Goal: Transaction & Acquisition: Purchase product/service

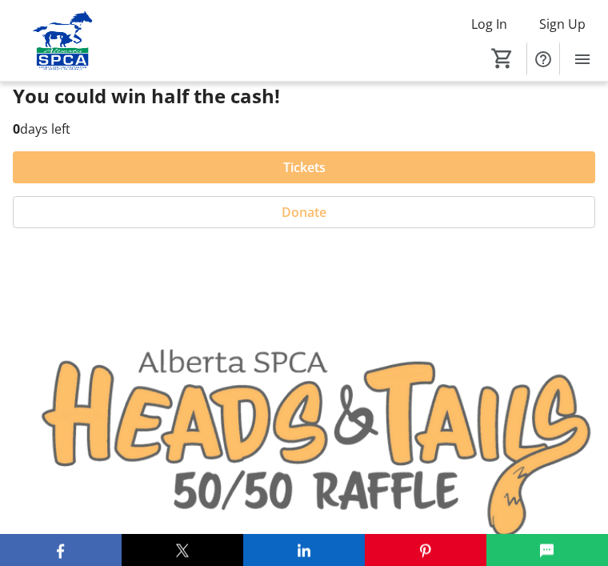
scroll to position [449, 0]
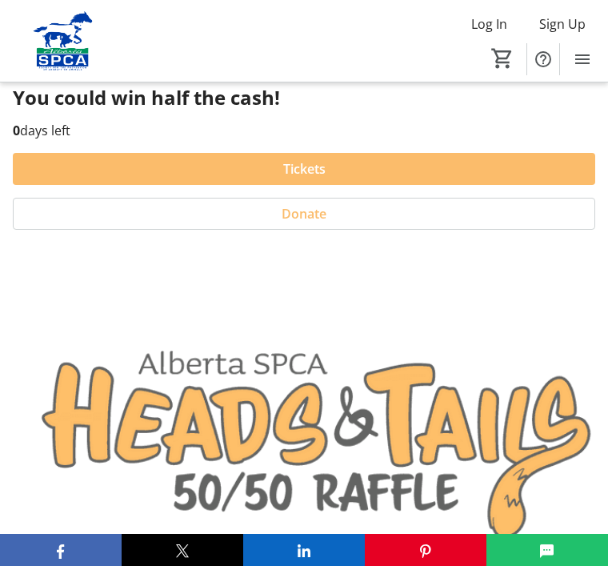
click at [306, 167] on span "Tickets" at bounding box center [304, 168] width 42 height 19
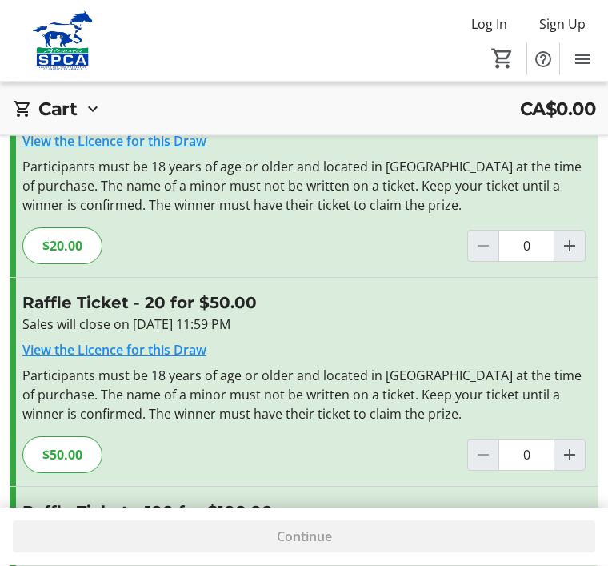
scroll to position [356, 0]
click at [571, 454] on mat-icon "Increment by one" at bounding box center [569, 454] width 19 height 19
type input "1"
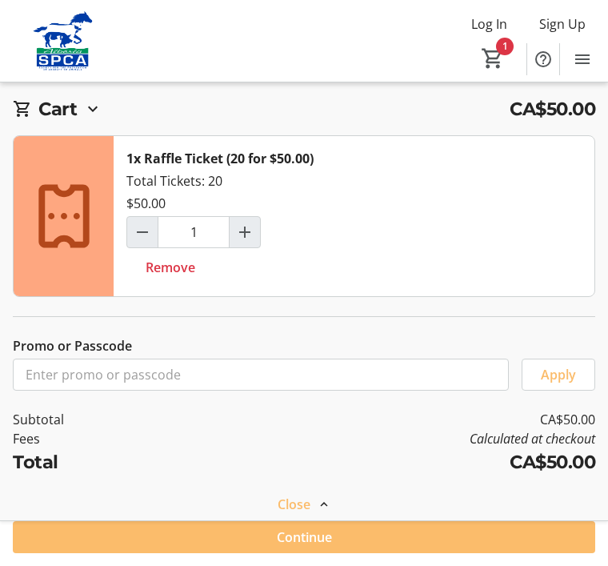
click at [298, 546] on span "Continue" at bounding box center [304, 536] width 55 height 19
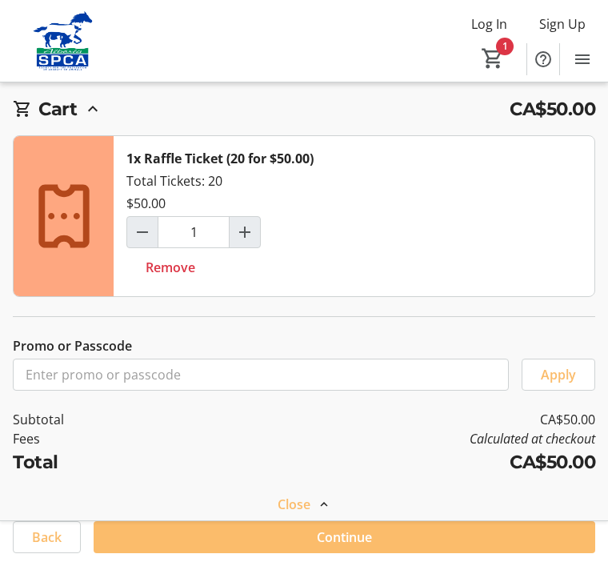
click at [333, 546] on span "Continue" at bounding box center [344, 536] width 55 height 19
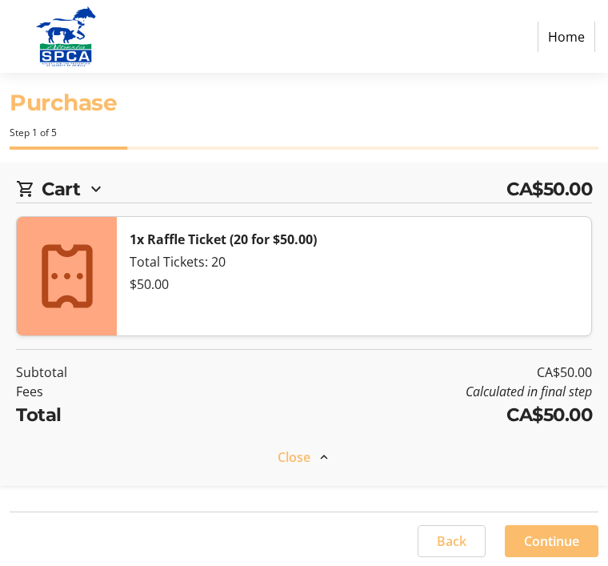
select select "CA"
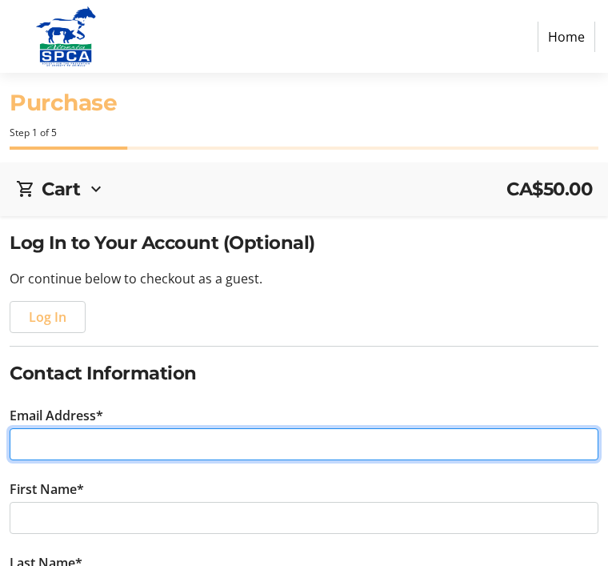
click at [48, 442] on input "Email Address*" at bounding box center [304, 444] width 589 height 32
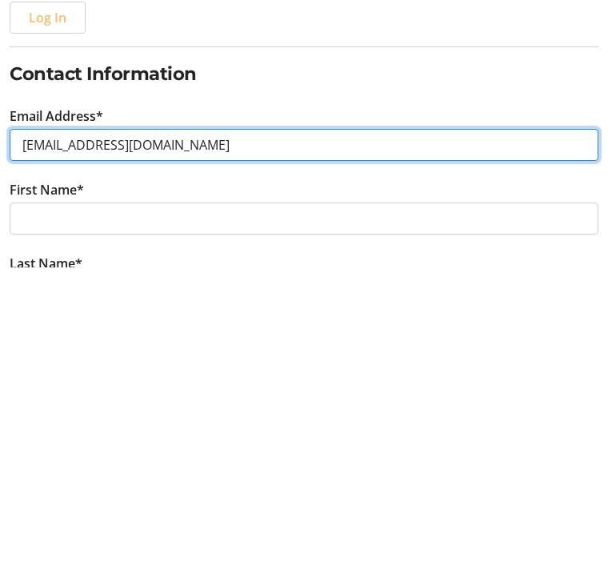
type input "kdelair@telus.net"
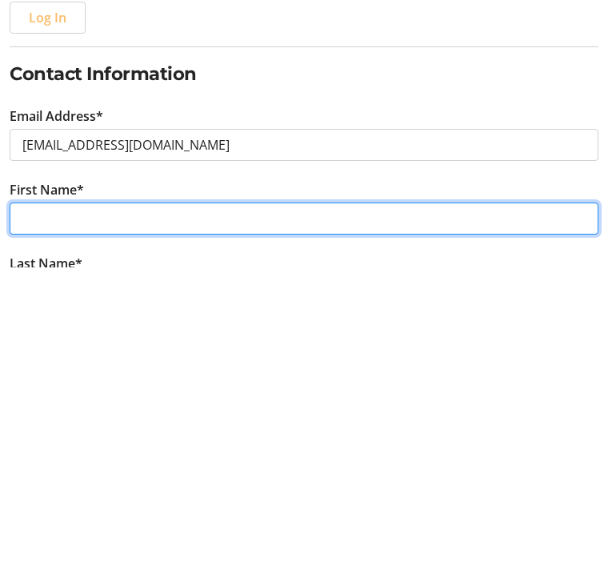
click at [45, 502] on input "First Name*" at bounding box center [304, 518] width 589 height 32
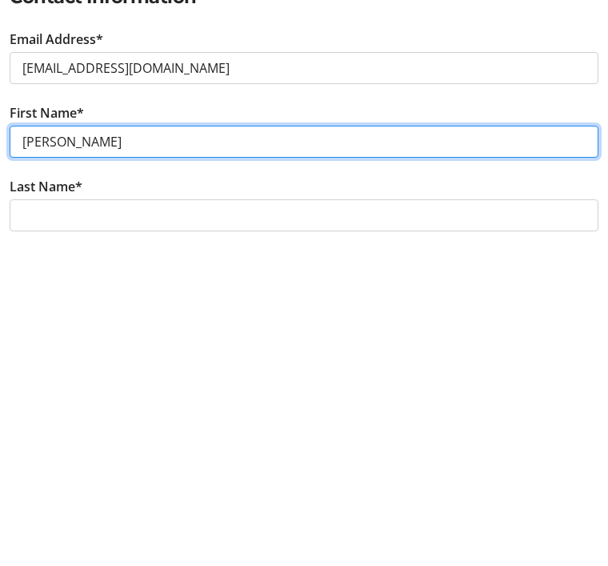
scroll to position [64, 0]
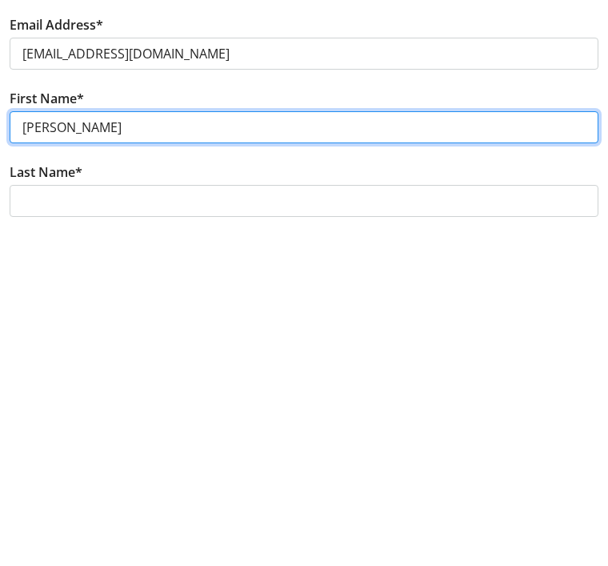
type input "Ken"
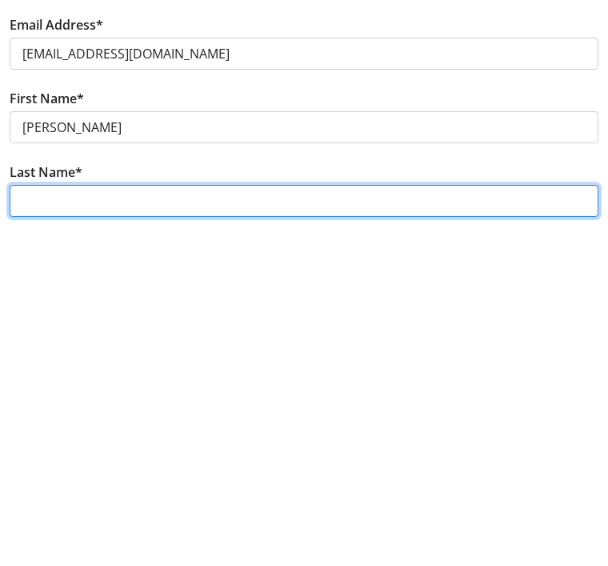
click at [58, 511] on input "Last Name*" at bounding box center [304, 527] width 589 height 32
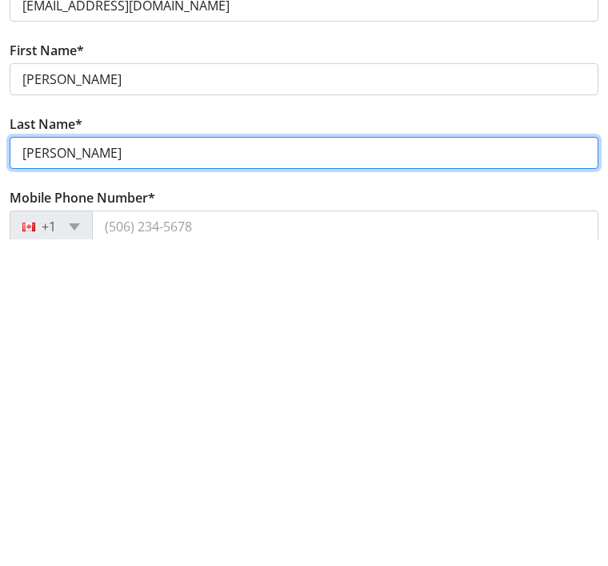
scroll to position [147, 0]
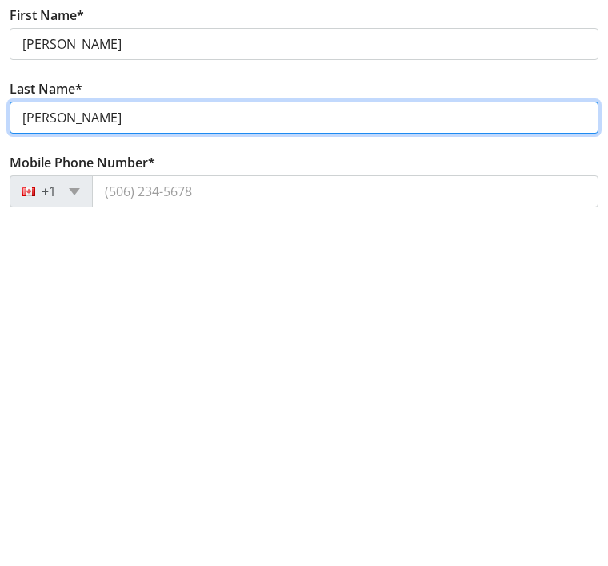
type input "DeLair"
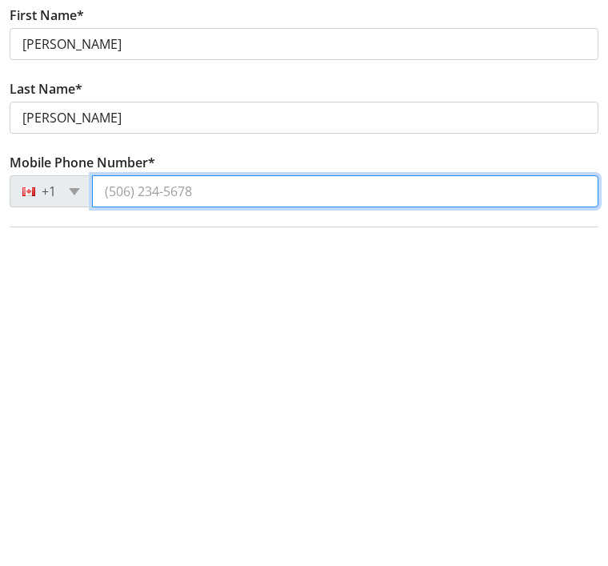
click at [139, 502] on input "Mobile Phone Number*" at bounding box center [345, 518] width 506 height 32
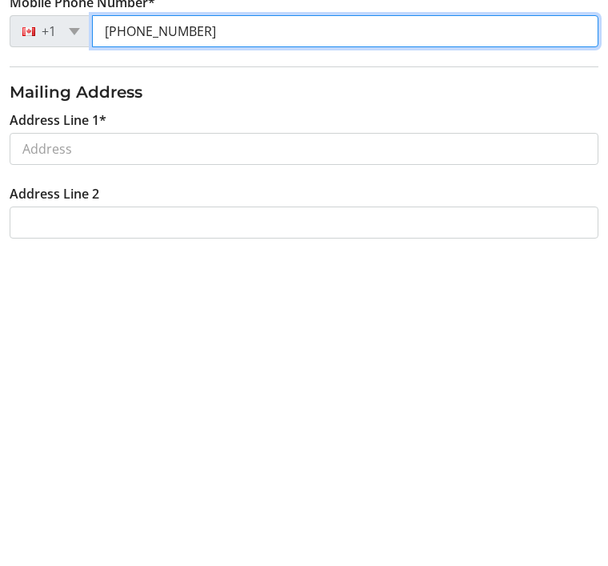
scroll to position [312, 0]
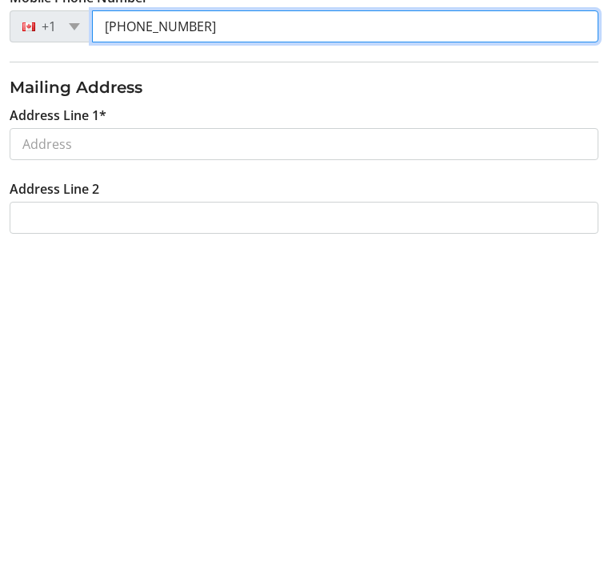
type input "(403) 608-4828"
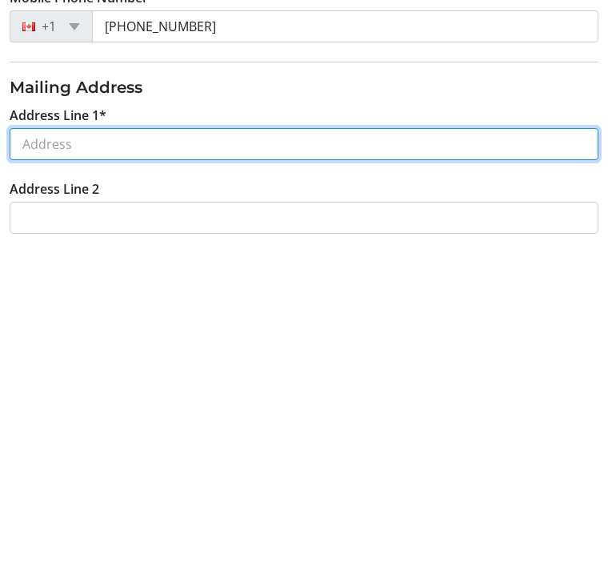
click at [57, 454] on input "Address Line 1*" at bounding box center [304, 470] width 589 height 32
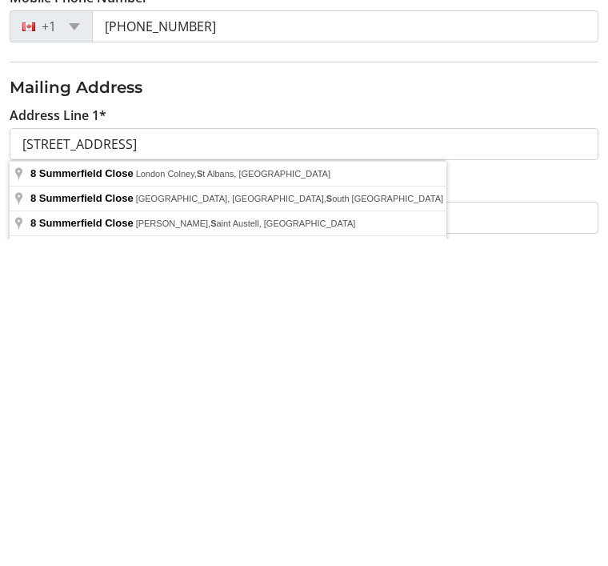
type input "8 Summerfield Close Southwest"
type input "Airdrie"
select select "AB"
type input "T4B 1Y4"
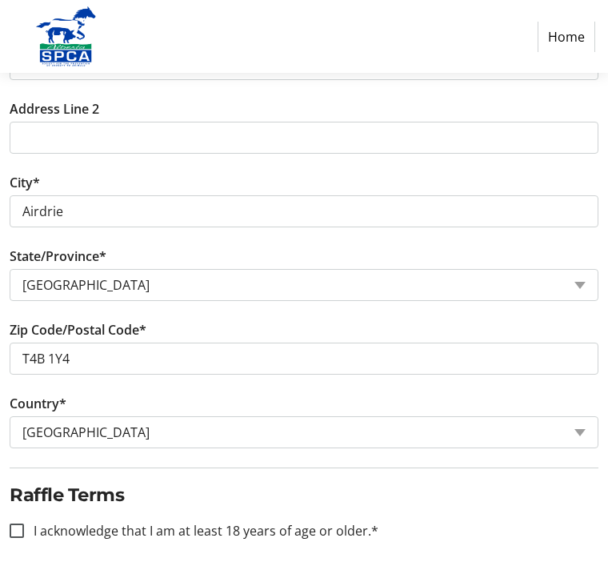
scroll to position [751, 0]
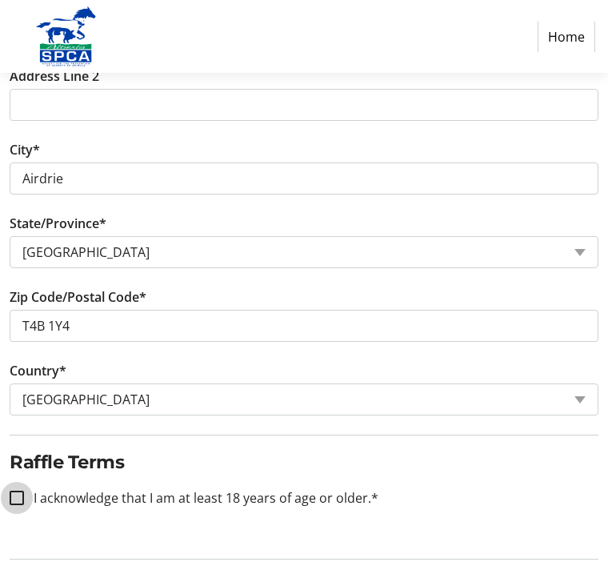
click at [18, 498] on input "I acknowledge that I am at least 18 years of age or older.*" at bounding box center [17, 497] width 14 height 14
checkbox input "true"
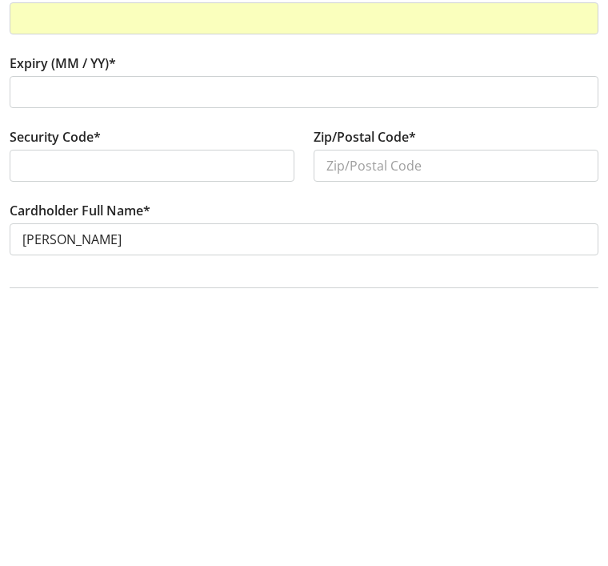
scroll to position [72, 0]
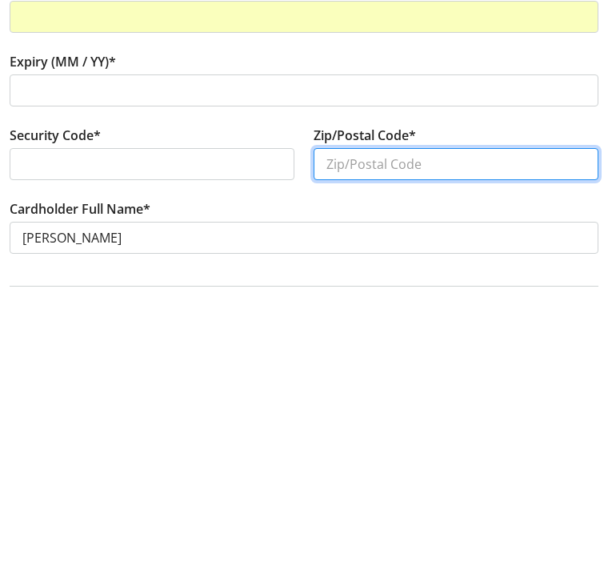
click at [366, 423] on input "Zip/Postal Code*" at bounding box center [456, 439] width 285 height 32
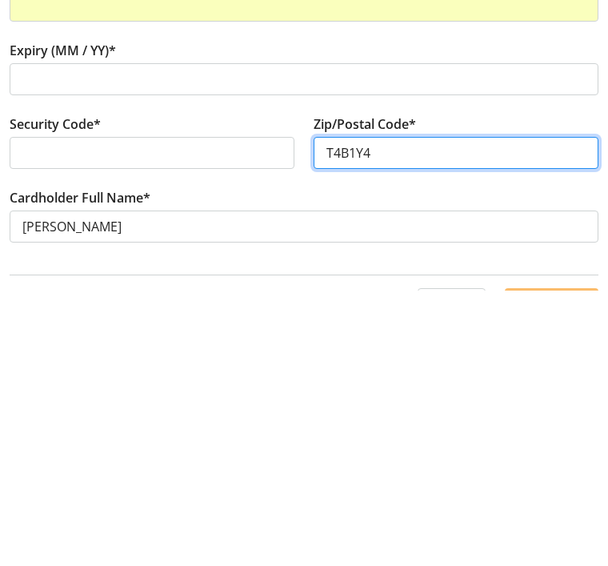
scroll to position [126, 0]
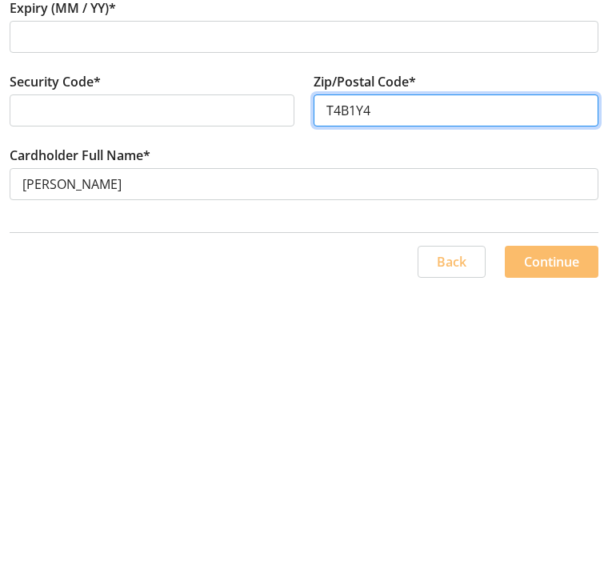
type input "T4B1Y4"
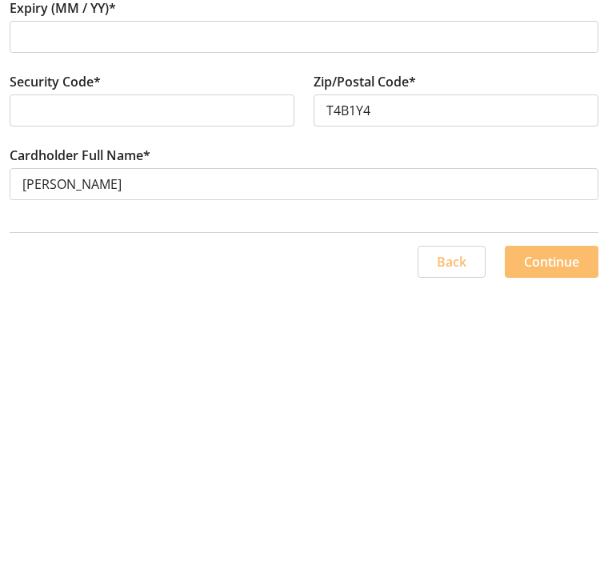
click at [561, 527] on span "Continue" at bounding box center [551, 536] width 55 height 19
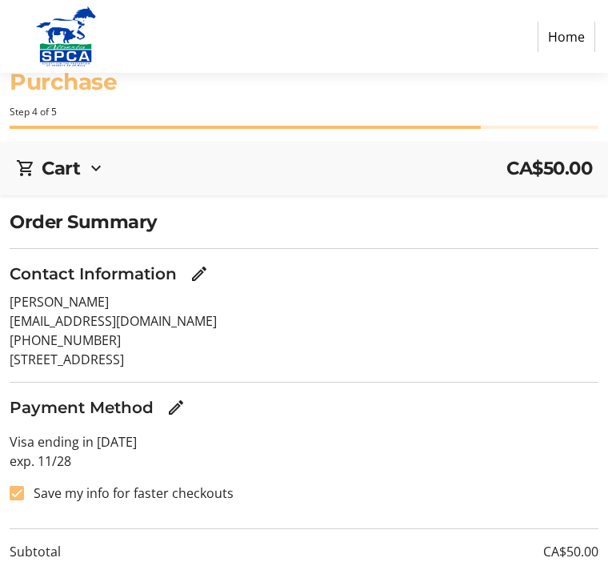
scroll to position [96, 0]
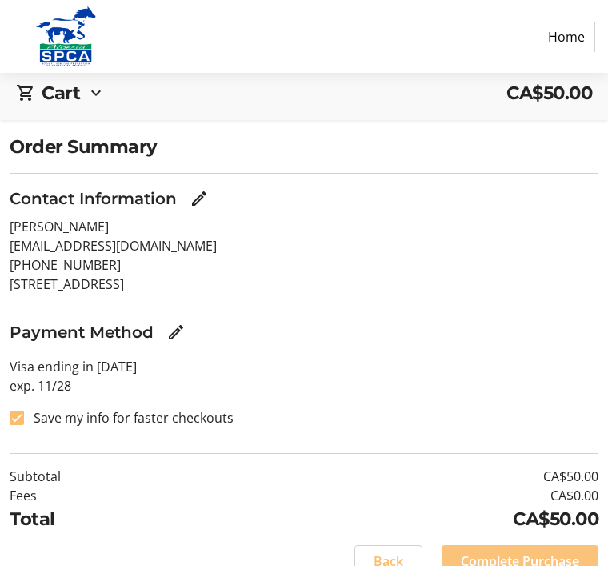
click at [528, 554] on span "Complete Purchase" at bounding box center [520, 560] width 118 height 19
